Goal: Communication & Community: Share content

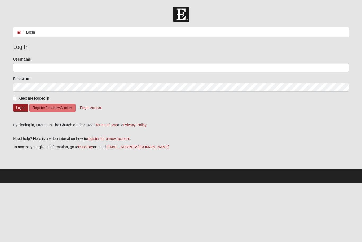
click at [177, 61] on div "Username" at bounding box center [181, 65] width 336 height 16
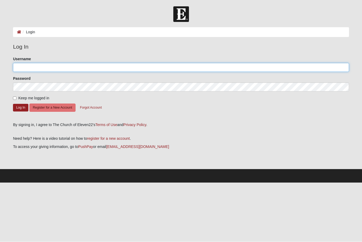
click at [96, 68] on input "Username" at bounding box center [181, 67] width 336 height 9
type input "MAJ"
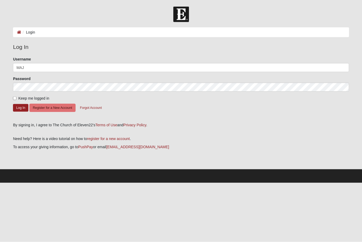
click at [21, 107] on button "Log In" at bounding box center [20, 108] width 15 height 8
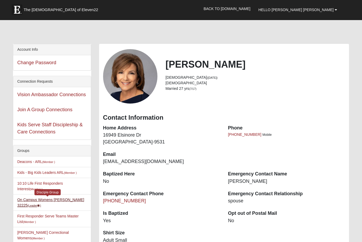
click at [69, 201] on link "On Campus Womens [PERSON_NAME] 32225 (Leader )" at bounding box center [50, 203] width 67 height 10
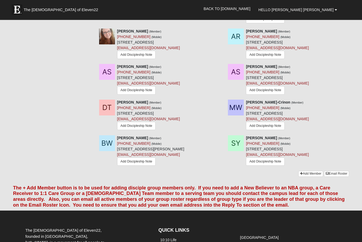
scroll to position [451, 0]
click at [337, 177] on link "Email Roster" at bounding box center [336, 174] width 25 height 6
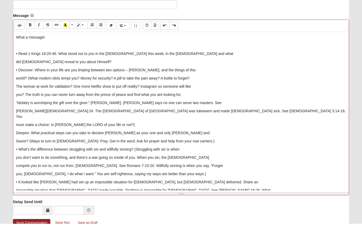
click at [14, 62] on div "What a message! • Read 1 Kings 18:20-46. What stood out to you in the [DEMOGRAP…" at bounding box center [180, 130] width 335 height 159
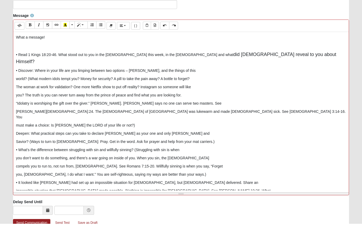
click at [60, 70] on p "• Read 1 Kings 18:20-46. What stood out to you in the [DEMOGRAPHIC_DATA] this w…" at bounding box center [181, 77] width 330 height 14
click at [178, 70] on p "• Read 1 Kings 18:20-46. What stood out to you in the [DEMOGRAPHIC_DATA] this w…" at bounding box center [181, 77] width 330 height 14
click at [20, 70] on p "• Read 1 Kings 18:20-46. What stood out to you in the [DEMOGRAPHIC_DATA] this w…" at bounding box center [181, 77] width 330 height 14
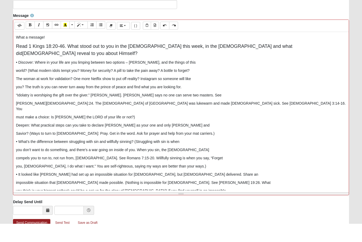
click at [37, 78] on p "• Discover: Where in your life are you limping between two options – [PERSON_NA…" at bounding box center [181, 81] width 330 height 6
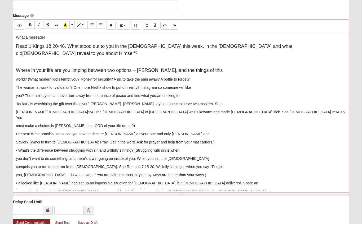
click at [14, 73] on div "What a message! Read 1 Kings 18:20-46. What stood out to you in the [DEMOGRAPHI…" at bounding box center [180, 130] width 335 height 159
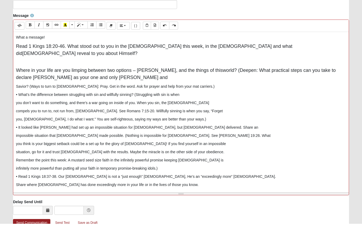
click at [17, 102] on p "Savior? (Ways to turn to [DEMOGRAPHIC_DATA]: Pray. Get in the word. Ask for pra…" at bounding box center [181, 105] width 330 height 6
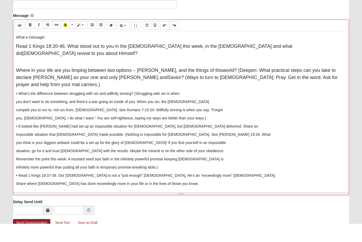
click at [235, 86] on span "Deepen: What practical steps can you take to declare [PERSON_NAME] as your one …" at bounding box center [176, 92] width 320 height 12
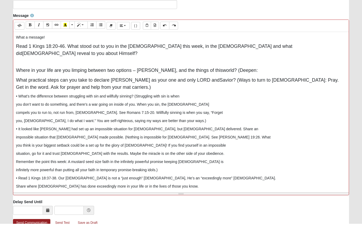
click at [237, 78] on p "Where in your life are you limping between two options – [PERSON_NAME], and the…" at bounding box center [181, 85] width 330 height 14
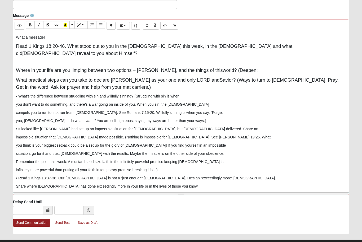
click at [242, 63] on p "Where in your life are you limping between two options – [PERSON_NAME], and the…" at bounding box center [181, 67] width 330 height 14
click at [211, 78] on span "Savior? (Ways to turn to [DEMOGRAPHIC_DATA]: Pray. Get in the word. Ask for pra…" at bounding box center [177, 84] width 322 height 12
click at [215, 78] on span "Savior? (Ways to turn to [DEMOGRAPHIC_DATA]: Pray. Get in the word. Ask for pra…" at bounding box center [177, 84] width 322 height 12
click at [241, 93] on div "What a message! Read 1 Kings 18:20-46. What stood out to you in the [DEMOGRAPHI…" at bounding box center [180, 111] width 335 height 159
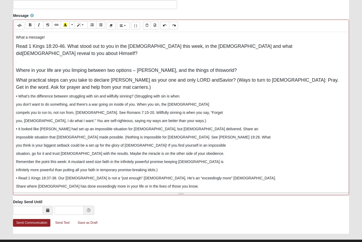
click at [217, 78] on span "Savior? (Ways to turn to [DEMOGRAPHIC_DATA]: Pray. Get in the word. Ask for pra…" at bounding box center [177, 84] width 322 height 12
click at [216, 78] on span "Savior? (Ways to turn to [DEMOGRAPHIC_DATA]: Pray. Get in the word. Ask for pra…" at bounding box center [177, 84] width 322 height 12
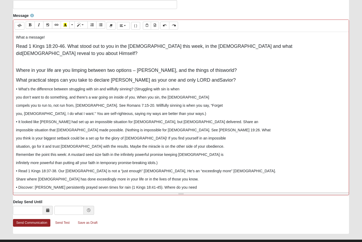
click at [19, 87] on p "• What’s the difference between struggling with sin and willfully sinning? (Str…" at bounding box center [181, 90] width 330 height 6
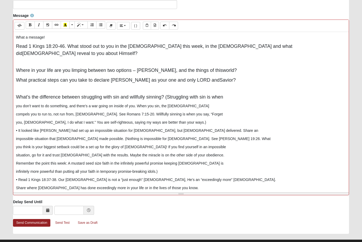
click at [177, 95] on span "What’s the difference between struggling with sin and willfully sinning? (Strug…" at bounding box center [119, 97] width 207 height 5
click at [176, 95] on span "What’s the difference between struggling with sin and willfully sinning? (Strug…" at bounding box center [119, 97] width 207 height 5
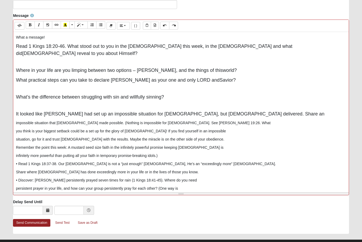
click at [17, 121] on p "impossible situation that [DEMOGRAPHIC_DATA] made possible. (Nothing is impossi…" at bounding box center [181, 124] width 330 height 6
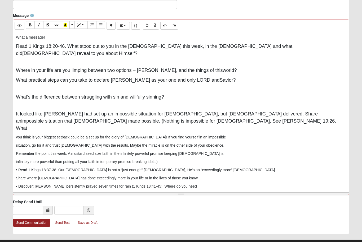
click at [310, 119] on span "impossible situation that [DEMOGRAPHIC_DATA] made possible. (Nothing is impossi…" at bounding box center [176, 125] width 320 height 12
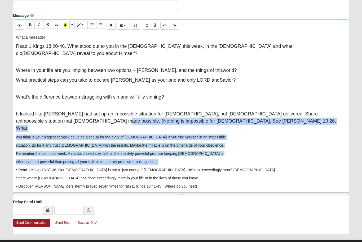
click at [211, 176] on p "Share where [DEMOGRAPHIC_DATA] has done exceedingly more in your life or in the…" at bounding box center [181, 179] width 330 height 6
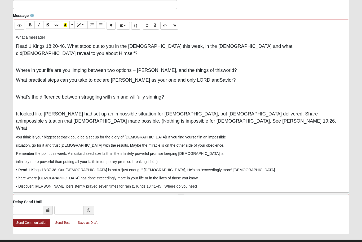
click at [16, 128] on div "What a message! Read 1 Kings 18:20-46. What stood out to you in the [DEMOGRAPHI…" at bounding box center [180, 111] width 335 height 159
click at [303, 119] on span "impossible situation that [DEMOGRAPHIC_DATA] made possible. (Nothing is impossi…" at bounding box center [176, 125] width 320 height 12
click at [304, 119] on span "impossible situation that [DEMOGRAPHIC_DATA] made possible. (Nothing is impossi…" at bounding box center [176, 125] width 320 height 12
click at [316, 119] on span "impossible situation that [DEMOGRAPHIC_DATA] made possible. (Nothing is impossi…" at bounding box center [176, 125] width 320 height 12
click at [319, 119] on span "impossible situation that [DEMOGRAPHIC_DATA] made possible. (Nothing is impossi…" at bounding box center [176, 125] width 320 height 12
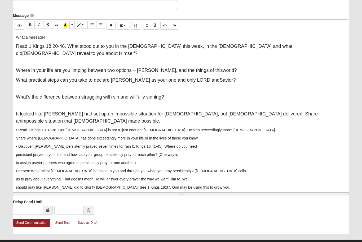
click at [21, 128] on p "• Read 1 Kings 18:37-38. Our [DEMOGRAPHIC_DATA] is not a “just enough” [DEMOGRA…" at bounding box center [181, 131] width 330 height 6
click at [23, 128] on p "• Read 1 Kings 18:37-38. Our [DEMOGRAPHIC_DATA] is not a “just enough” [DEMOGRA…" at bounding box center [181, 131] width 330 height 6
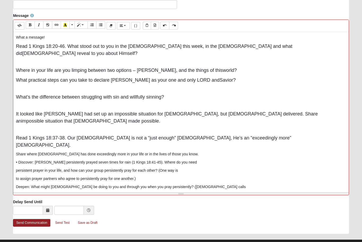
click at [13, 131] on div "What a message! Read 1 Kings 18:20-46. What stood out to you in the [DEMOGRAPHI…" at bounding box center [180, 111] width 335 height 159
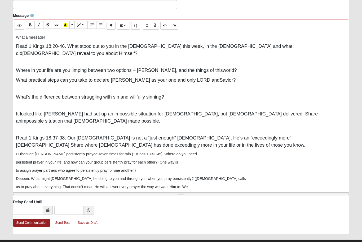
click at [34, 152] on p "• Discover: [PERSON_NAME] persistently prayed seven times for rain (1 Kings 18:…" at bounding box center [181, 155] width 330 height 6
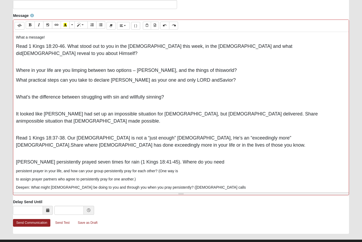
click at [15, 156] on div "What a message! Read 1 Kings 18:20-46. What stood out to you in the [DEMOGRAPHI…" at bounding box center [180, 111] width 335 height 159
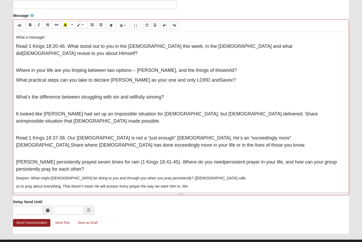
click at [32, 176] on p "Deepen: What might [DEMOGRAPHIC_DATA] be doing to you and through you when you …" at bounding box center [181, 179] width 330 height 6
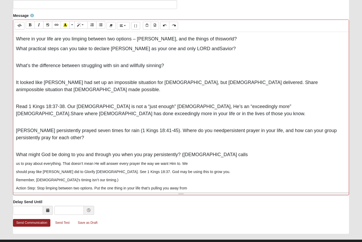
scroll to position [31, 0]
click at [187, 153] on span "What might God be doing to you and through you when you pray persistently? ([DE…" at bounding box center [132, 155] width 232 height 5
click at [189, 153] on span "What might God be doing to you and through you when you pray persistently? ([DE…" at bounding box center [132, 155] width 232 height 5
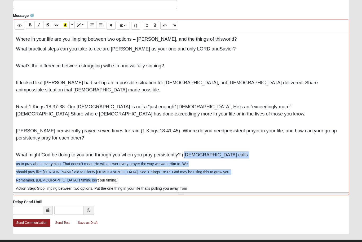
scroll to position [7, 0]
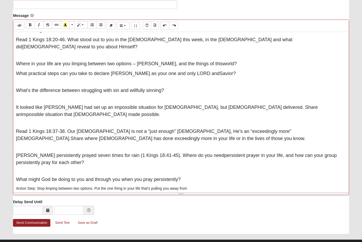
click at [16, 195] on p "[DEMOGRAPHIC_DATA] on the altar. Put all your faith in [PERSON_NAME] and pray p…" at bounding box center [181, 198] width 330 height 6
click at [14, 172] on div "What a message! Read 1 Kings 18:20-46. What stood out to you in the [DEMOGRAPHI…" at bounding box center [180, 111] width 335 height 159
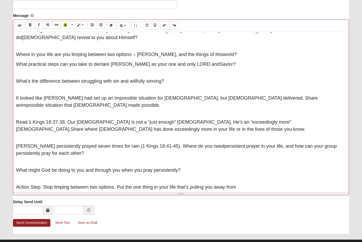
scroll to position [15, 0]
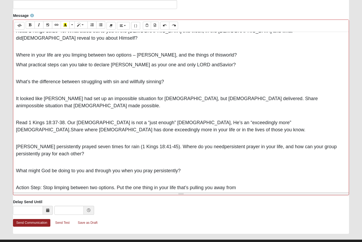
click at [16, 195] on p "[DEMOGRAPHIC_DATA] on the altar. Put all your faith in [PERSON_NAME] and pray p…" at bounding box center [181, 198] width 330 height 6
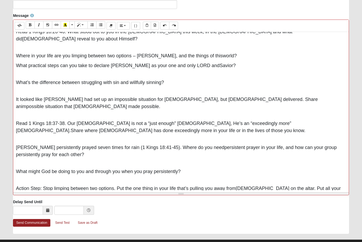
scroll to position [14, 0]
click at [74, 185] on p "Action Step: Stop limping between two options. Put the one thing in your life t…" at bounding box center [181, 189] width 330 height 21
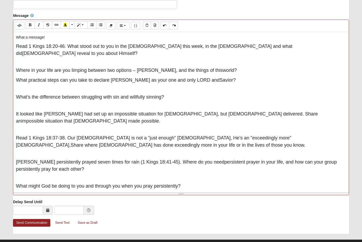
scroll to position [0, 0]
click at [51, 38] on p "What a message!" at bounding box center [181, 38] width 330 height 6
click at [17, 36] on p "What a message!" at bounding box center [181, 38] width 330 height 6
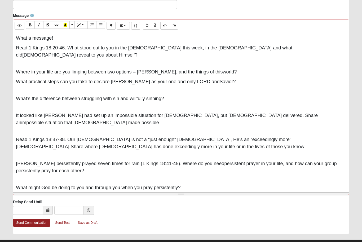
click at [62, 41] on p "What a message!" at bounding box center [181, 38] width 330 height 7
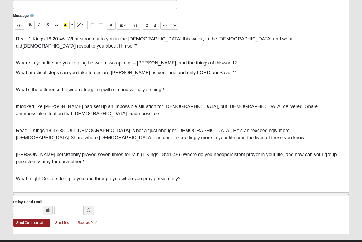
scroll to position [23, 0]
click at [82, 186] on p "Action Step: Stop limping between two options. Put the one thing in your life t…" at bounding box center [181, 196] width 330 height 21
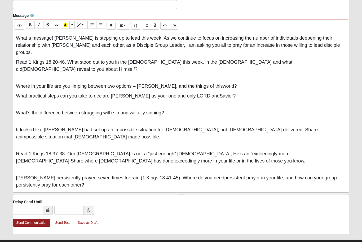
scroll to position [0, 0]
click at [312, 46] on p "What a message! [PERSON_NAME] is stepping up to lead this week! As we continue …" at bounding box center [181, 45] width 330 height 21
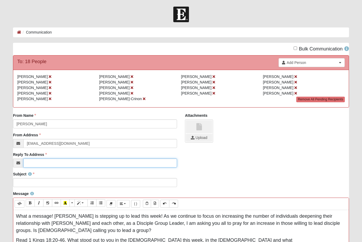
click at [40, 161] on input "Reply To Address" at bounding box center [100, 163] width 154 height 9
type input "[EMAIL_ADDRESS][DOMAIN_NAME]"
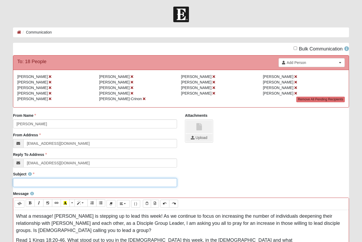
click at [63, 186] on input "Subject" at bounding box center [95, 182] width 164 height 9
type input "Questions for [DATE]"
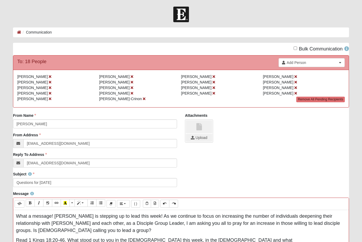
click at [344, 62] on link "Add Person" at bounding box center [311, 62] width 66 height 9
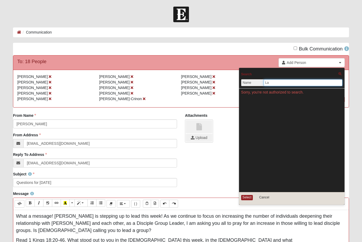
type input "L"
click at [207, 162] on div "From Name [PERSON_NAME] From Name is required. From Address [EMAIL_ADDRESS][DOM…" at bounding box center [181, 142] width 344 height 59
click at [218, 168] on div "From Name [PERSON_NAME] From Name is required. From Address [EMAIL_ADDRESS][DOM…" at bounding box center [181, 142] width 344 height 59
click at [263, 198] on button "Cancel" at bounding box center [264, 198] width 21 height 6
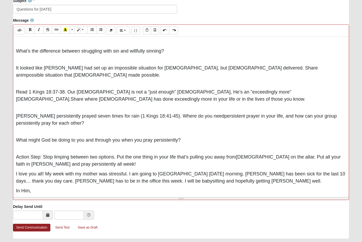
scroll to position [173, 0]
click at [38, 229] on link "Send Communication" at bounding box center [31, 228] width 37 height 8
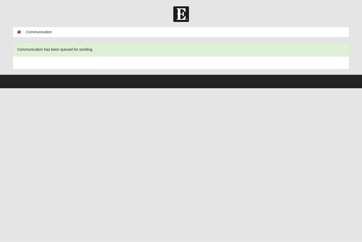
scroll to position [0, 0]
